Goal: Task Accomplishment & Management: Use online tool/utility

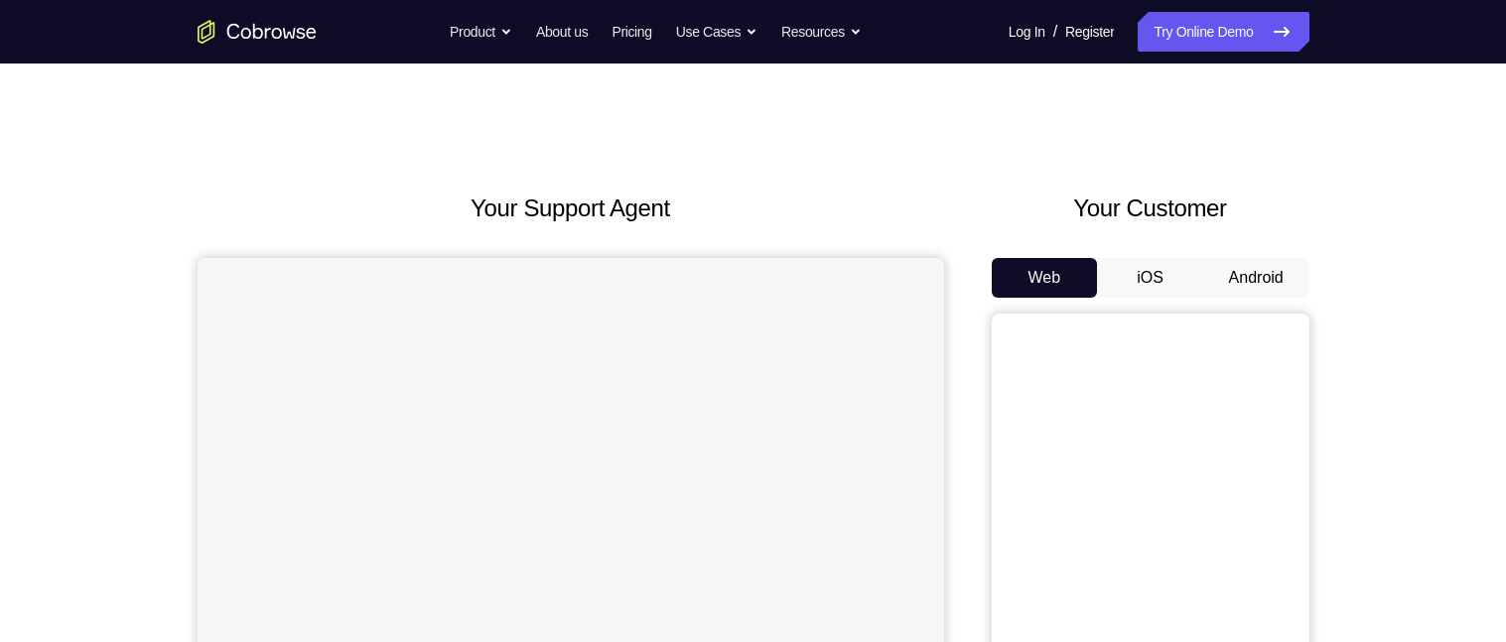
click at [1242, 275] on button "Android" at bounding box center [1256, 278] width 106 height 40
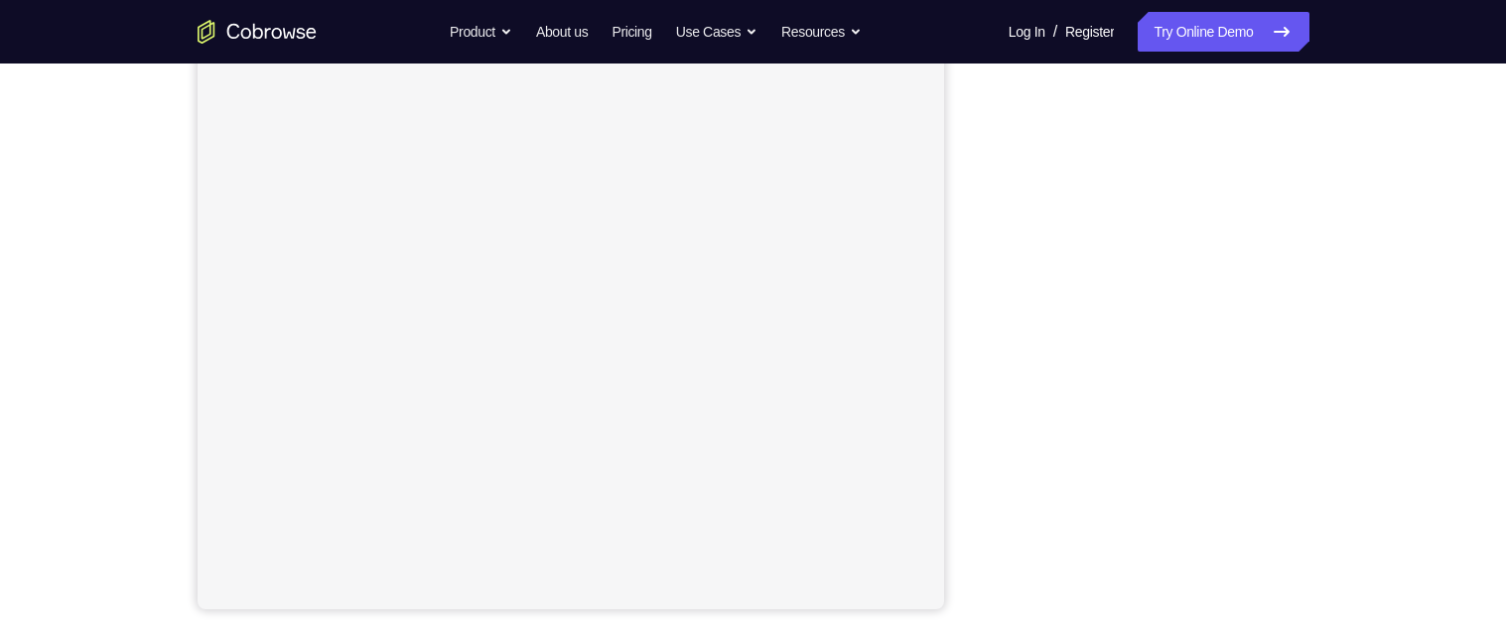
scroll to position [293, 0]
click at [1349, 428] on div "Your Support Agent Your Customer Web iOS Android Next Steps We’d be happy to gi…" at bounding box center [753, 425] width 1271 height 1309
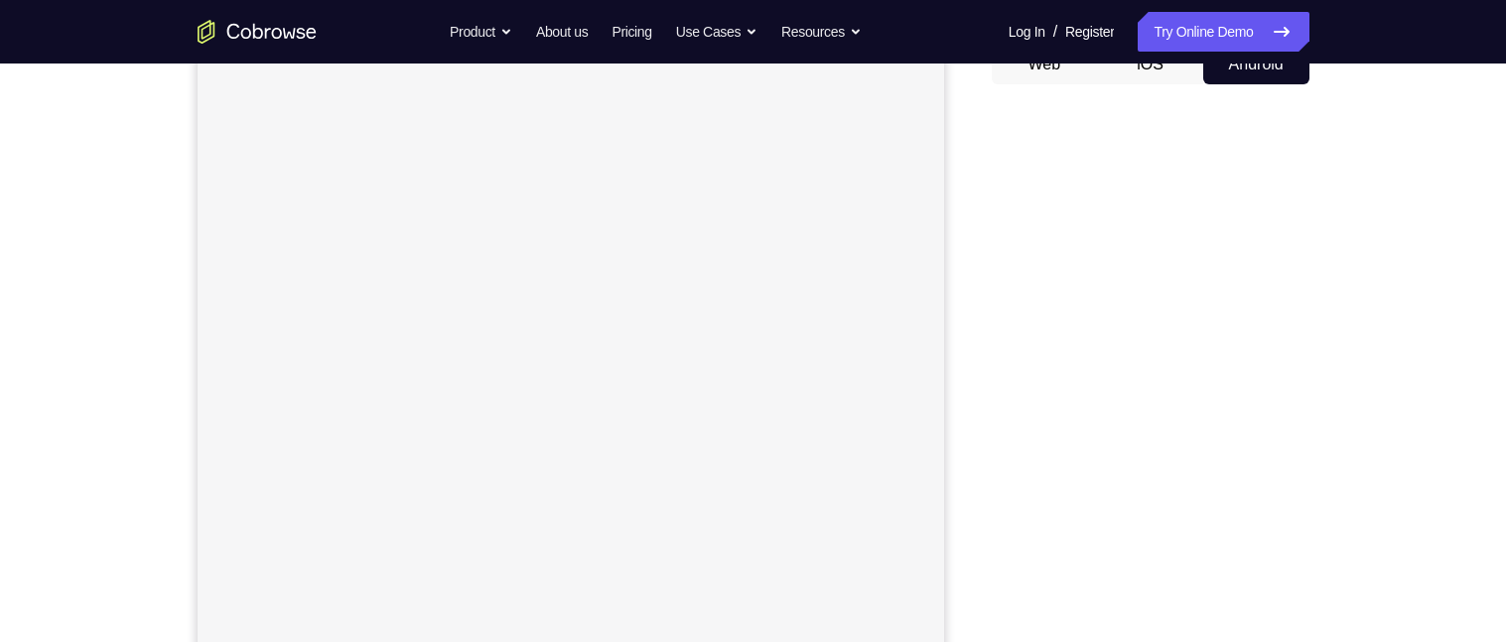
scroll to position [212, 0]
click at [1353, 427] on div "Your Support Agent Your Customer Web iOS Android Next Steps We’d be happy to gi…" at bounding box center [753, 505] width 1271 height 1309
click at [1379, 507] on div "Your Support Agent Your Customer Web iOS Android Next Steps We’d be happy to gi…" at bounding box center [753, 470] width 1271 height 1309
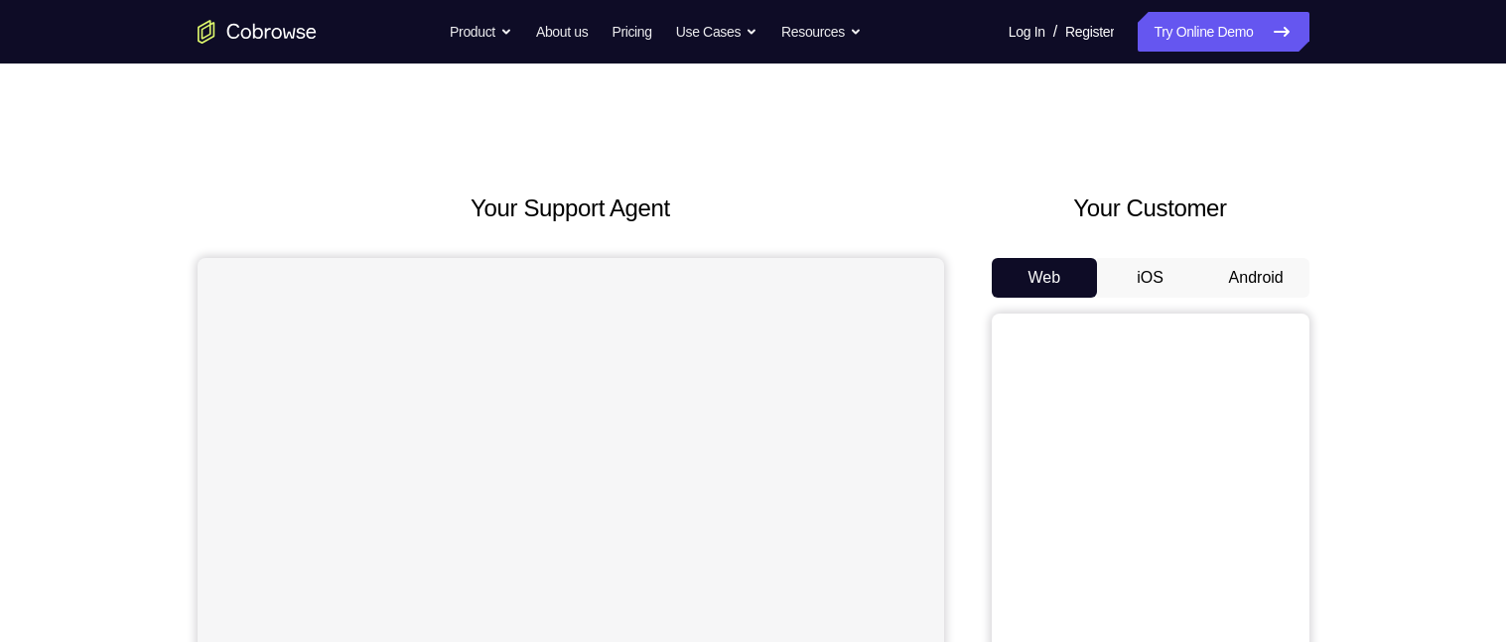
click at [1268, 276] on button "Android" at bounding box center [1256, 278] width 106 height 40
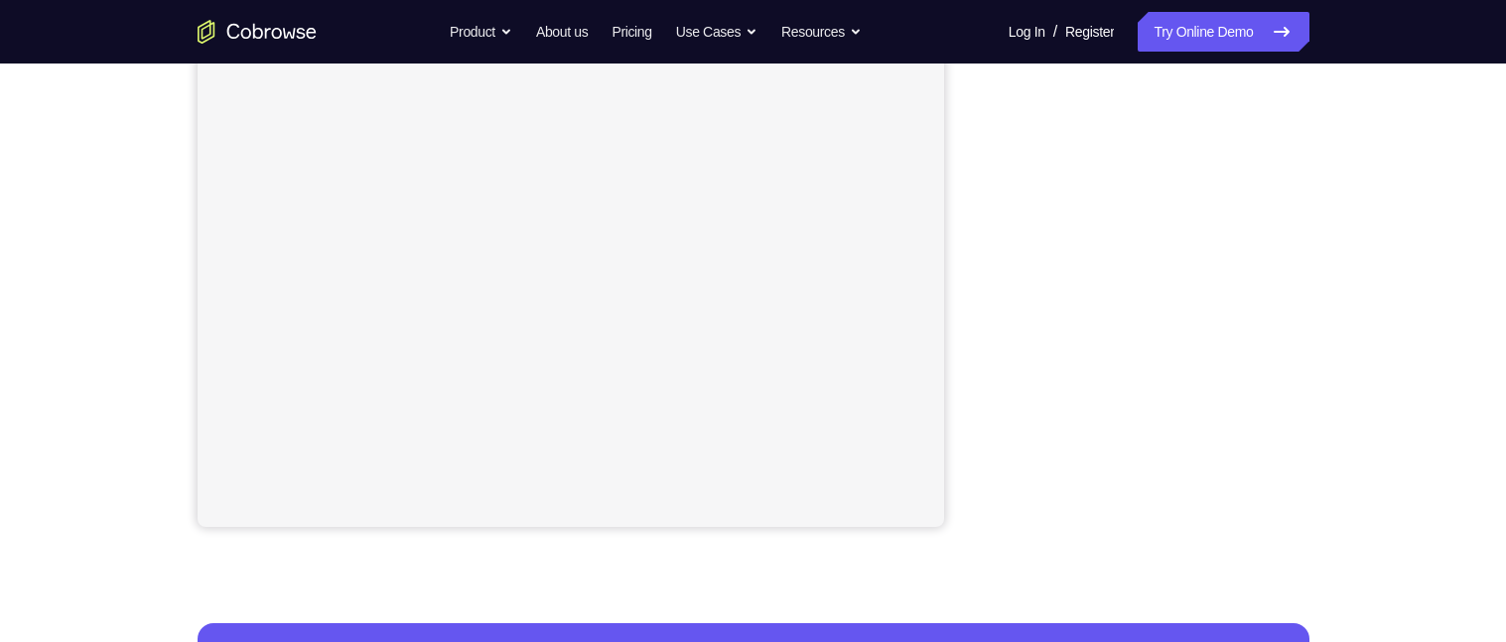
scroll to position [264, 0]
